Goal: Task Accomplishment & Management: Use online tool/utility

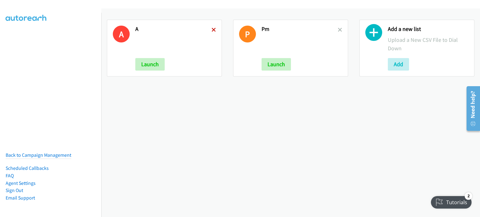
click at [211, 31] on icon at bounding box center [213, 30] width 4 height 4
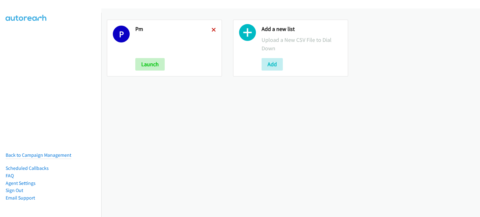
click at [212, 30] on icon at bounding box center [213, 30] width 4 height 4
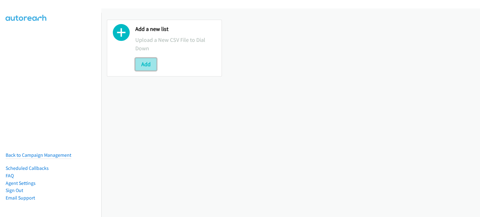
click at [154, 58] on button "Add" at bounding box center [145, 64] width 21 height 12
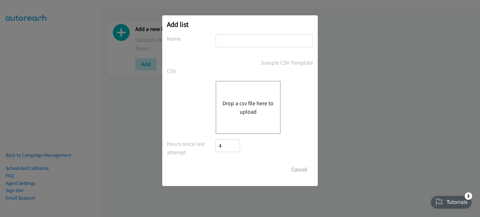
click at [245, 102] on button "Drop a csv file here to upload" at bounding box center [247, 107] width 51 height 17
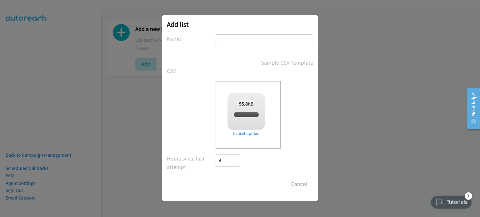
click at [265, 39] on input "text" at bounding box center [264, 40] width 97 height 13
checkbox input "true"
type input "ott"
click at [241, 187] on input "Save List" at bounding box center [232, 184] width 33 height 12
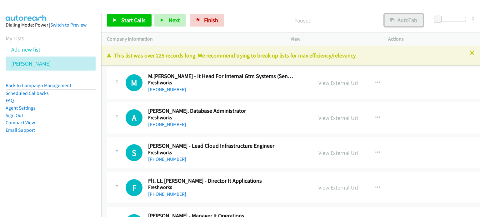
click at [412, 18] on button "AutoTab" at bounding box center [403, 20] width 39 height 12
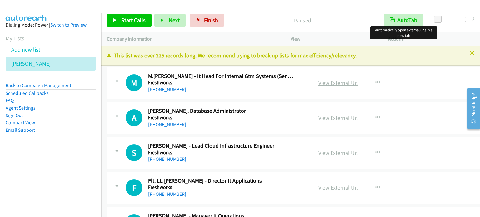
click at [340, 82] on link "View External Url" at bounding box center [338, 82] width 40 height 7
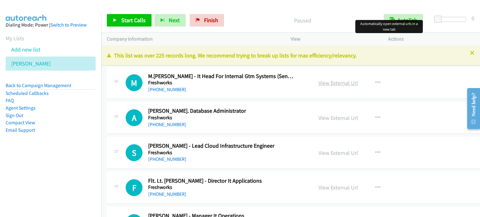
click at [331, 82] on link "View External Url" at bounding box center [338, 82] width 40 height 7
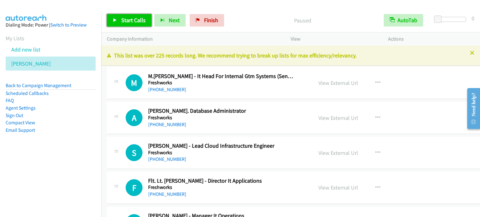
click at [139, 22] on span "Start Calls" at bounding box center [133, 20] width 24 height 7
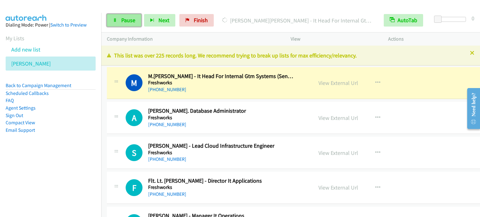
click at [129, 17] on span "Pause" at bounding box center [128, 20] width 14 height 7
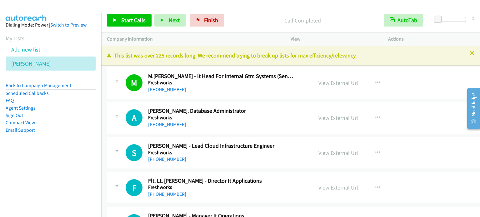
click at [74, 155] on aside "Dialing Mode: Power | Switch to Preview My Lists Add new list Ott Back to Campa…" at bounding box center [50, 87] width 101 height 149
click at [134, 20] on span "Start Calls" at bounding box center [133, 20] width 24 height 7
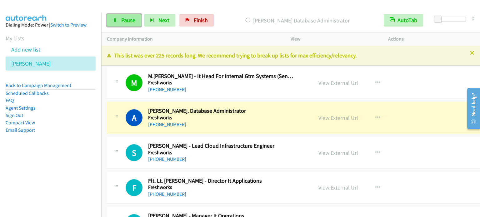
click at [124, 17] on span "Pause" at bounding box center [128, 20] width 14 height 7
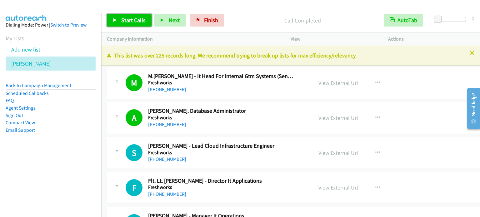
click at [133, 21] on span "Start Calls" at bounding box center [133, 20] width 24 height 7
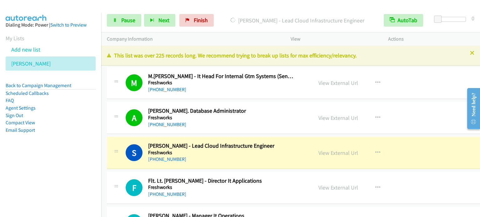
click at [63, 142] on aside "Dialing Mode: Power | Switch to Preview My Lists Add new list Ott Back to Campa…" at bounding box center [50, 87] width 101 height 149
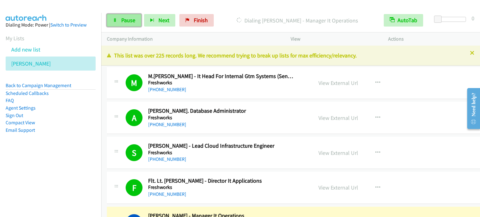
click at [128, 22] on span "Pause" at bounding box center [128, 20] width 14 height 7
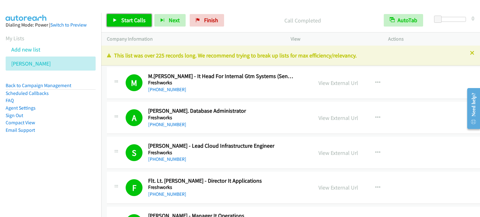
click at [130, 17] on span "Start Calls" at bounding box center [133, 20] width 24 height 7
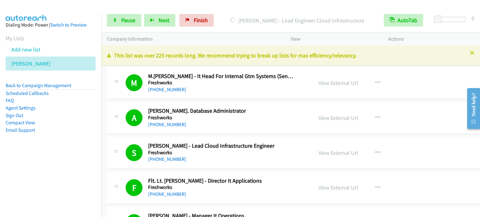
click at [86, 135] on aside "Dialing Mode: Power | Switch to Preview My Lists Add new list Ott Back to Campa…" at bounding box center [50, 87] width 101 height 149
click at [61, 155] on aside "Dialing Mode: Power | Switch to Preview My Lists Add new list Ott Back to Campa…" at bounding box center [50, 87] width 101 height 149
click at [40, 166] on nav "Dialing Mode: Power | Switch to Preview My Lists Add new list Ott Back to Campa…" at bounding box center [51, 121] width 102 height 217
click at [63, 159] on aside "Dialing Mode: Power | Switch to Preview My Lists Add new list Ott Back to Campa…" at bounding box center [50, 87] width 101 height 149
click at [66, 167] on nav "Dialing Mode: Power | Switch to Preview My Lists Add new list Ott Back to Campa…" at bounding box center [51, 121] width 102 height 217
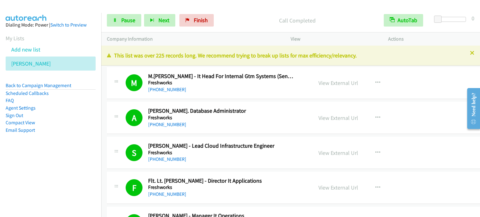
drag, startPoint x: 86, startPoint y: 149, endPoint x: 196, endPoint y: 48, distance: 149.0
click at [86, 149] on aside "Dialing Mode: Power | Switch to Preview My Lists Add new list Ott Back to Campa…" at bounding box center [50, 87] width 101 height 149
click at [117, 20] on link "Pause" at bounding box center [124, 20] width 34 height 12
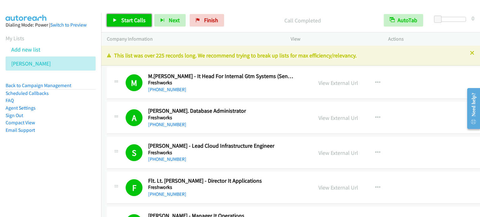
click at [124, 17] on span "Start Calls" at bounding box center [133, 20] width 24 height 7
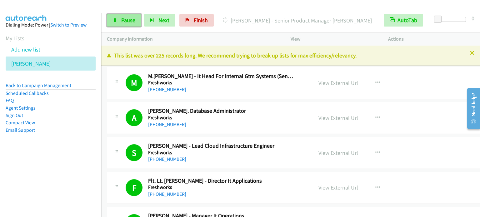
click at [124, 21] on span "Pause" at bounding box center [128, 20] width 14 height 7
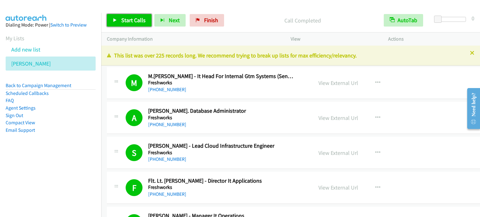
click at [132, 22] on span "Start Calls" at bounding box center [133, 20] width 24 height 7
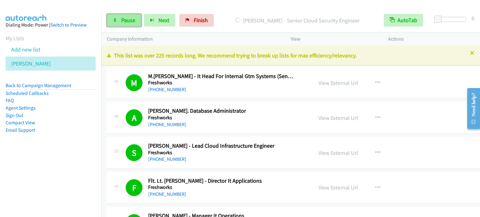
click at [124, 21] on span "Pause" at bounding box center [128, 20] width 14 height 7
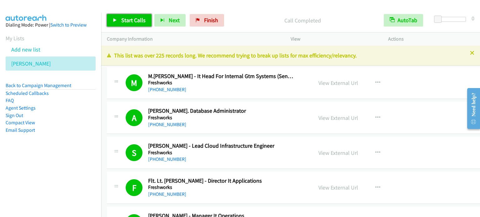
click at [130, 24] on link "Start Calls" at bounding box center [129, 20] width 45 height 12
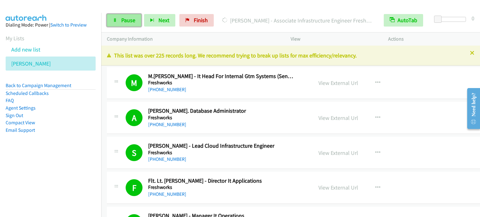
click at [131, 19] on span "Pause" at bounding box center [128, 20] width 14 height 7
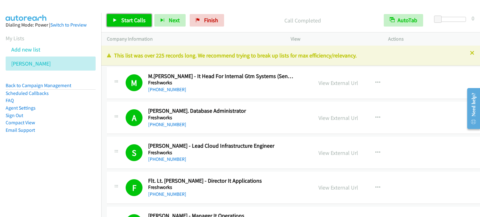
click at [139, 21] on span "Start Calls" at bounding box center [133, 20] width 24 height 7
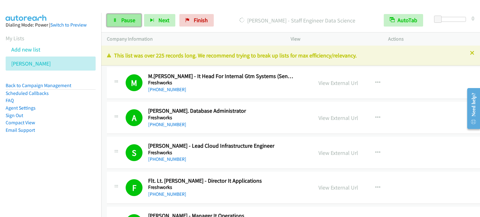
click at [124, 19] on span "Pause" at bounding box center [128, 20] width 14 height 7
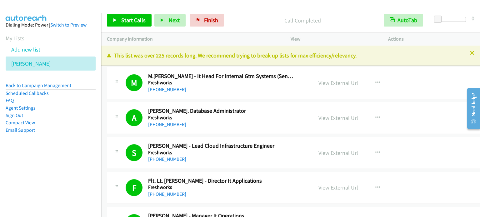
click at [118, 27] on div "Start Calls Pause Next Finish Call Completed AutoTab AutoTab 0" at bounding box center [290, 20] width 379 height 24
click at [120, 22] on link "Start Calls" at bounding box center [129, 20] width 45 height 12
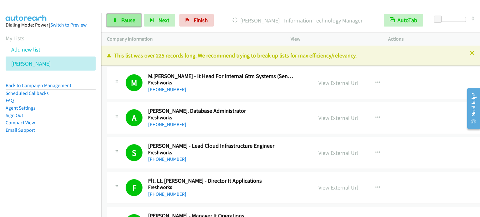
click at [124, 25] on link "Pause" at bounding box center [124, 20] width 34 height 12
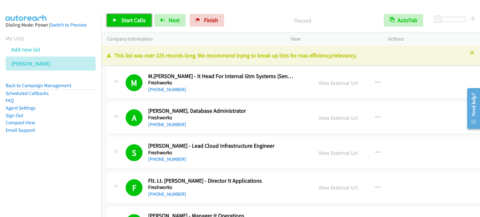
click at [135, 19] on span "Start Calls" at bounding box center [133, 20] width 24 height 7
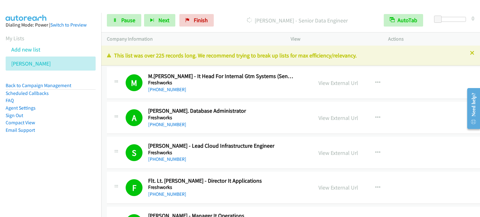
click at [79, 150] on aside "Dialing Mode: Power | Switch to Preview My Lists Add new list Ott Back to Campa…" at bounding box center [50, 87] width 101 height 149
click at [132, 21] on span "Pause" at bounding box center [128, 20] width 14 height 7
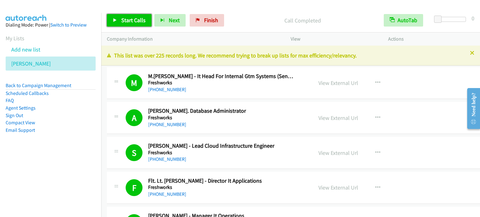
click at [134, 22] on span "Start Calls" at bounding box center [133, 20] width 24 height 7
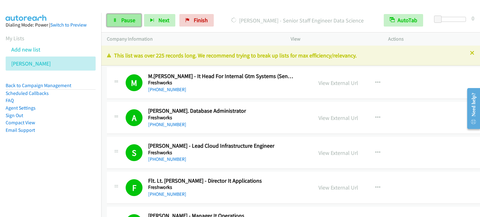
click at [130, 19] on span "Pause" at bounding box center [128, 20] width 14 height 7
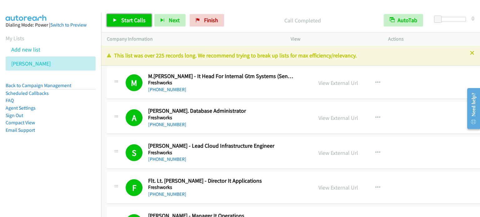
click at [133, 22] on span "Start Calls" at bounding box center [133, 20] width 24 height 7
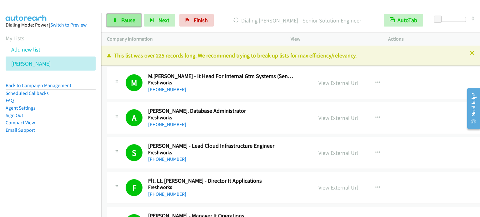
click at [129, 22] on span "Pause" at bounding box center [128, 20] width 14 height 7
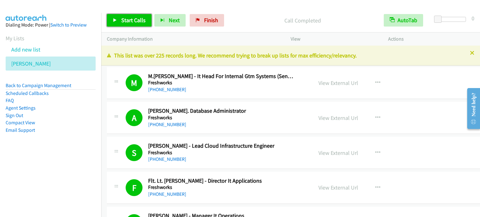
click at [131, 20] on span "Start Calls" at bounding box center [133, 20] width 24 height 7
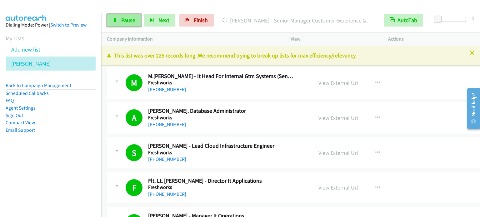
click at [120, 22] on link "Pause" at bounding box center [124, 20] width 34 height 12
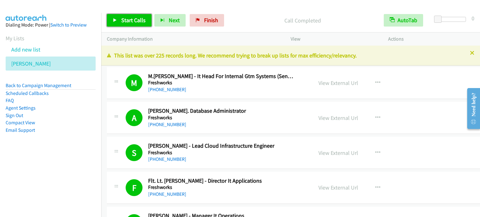
click at [139, 19] on span "Start Calls" at bounding box center [133, 20] width 24 height 7
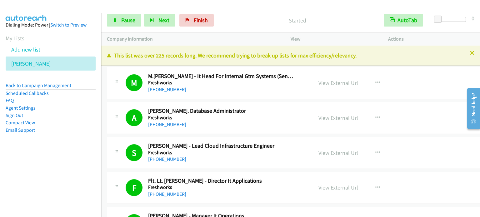
click at [47, 166] on nav "Dialing Mode: Power | Switch to Preview My Lists Add new list Ott Back to Campa…" at bounding box center [51, 121] width 102 height 217
click at [116, 25] on link "Pause" at bounding box center [124, 20] width 34 height 12
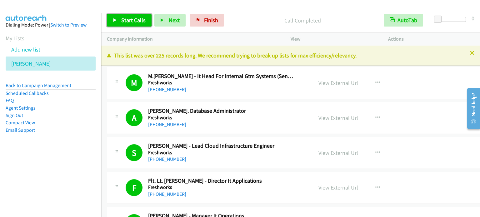
click at [113, 21] on icon at bounding box center [115, 20] width 4 height 4
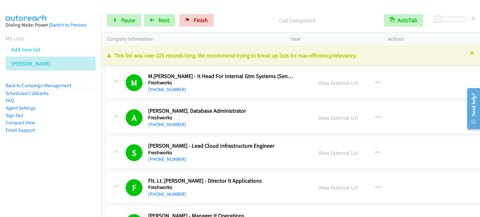
click at [90, 146] on aside "Dialing Mode: Power | Switch to Preview My Lists Add new list Ott Back to Campa…" at bounding box center [50, 87] width 101 height 149
click at [127, 19] on span "Pause" at bounding box center [128, 20] width 14 height 7
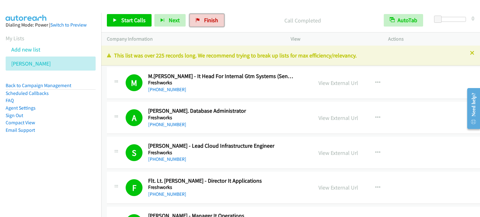
drag, startPoint x: 218, startPoint y: 19, endPoint x: 256, endPoint y: 0, distance: 42.3
click at [218, 19] on link "Finish" at bounding box center [207, 20] width 34 height 12
